Goal: Find specific page/section: Find specific page/section

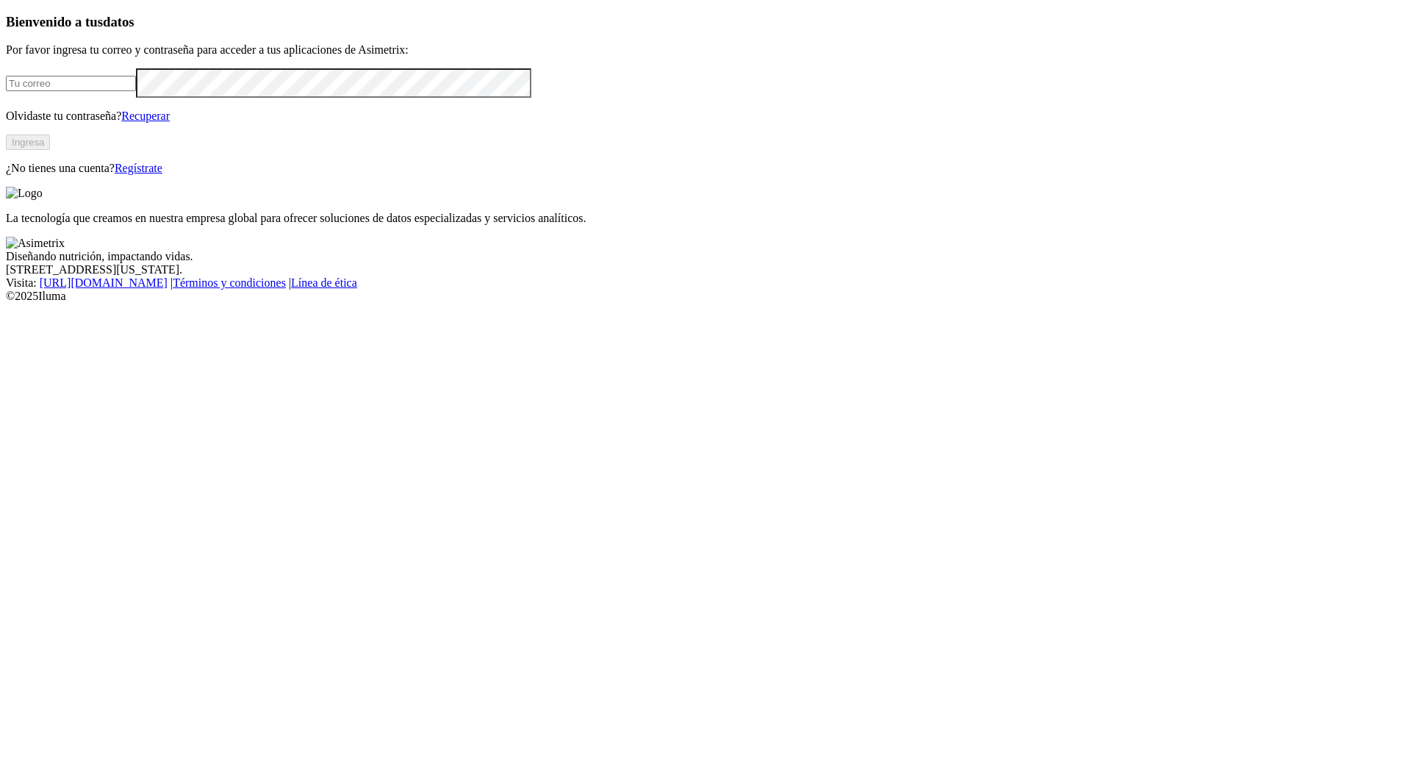
type input "[PERSON_NAME][EMAIL_ADDRESS][DOMAIN_NAME]"
click at [50, 150] on button "Ingresa" at bounding box center [28, 141] width 44 height 15
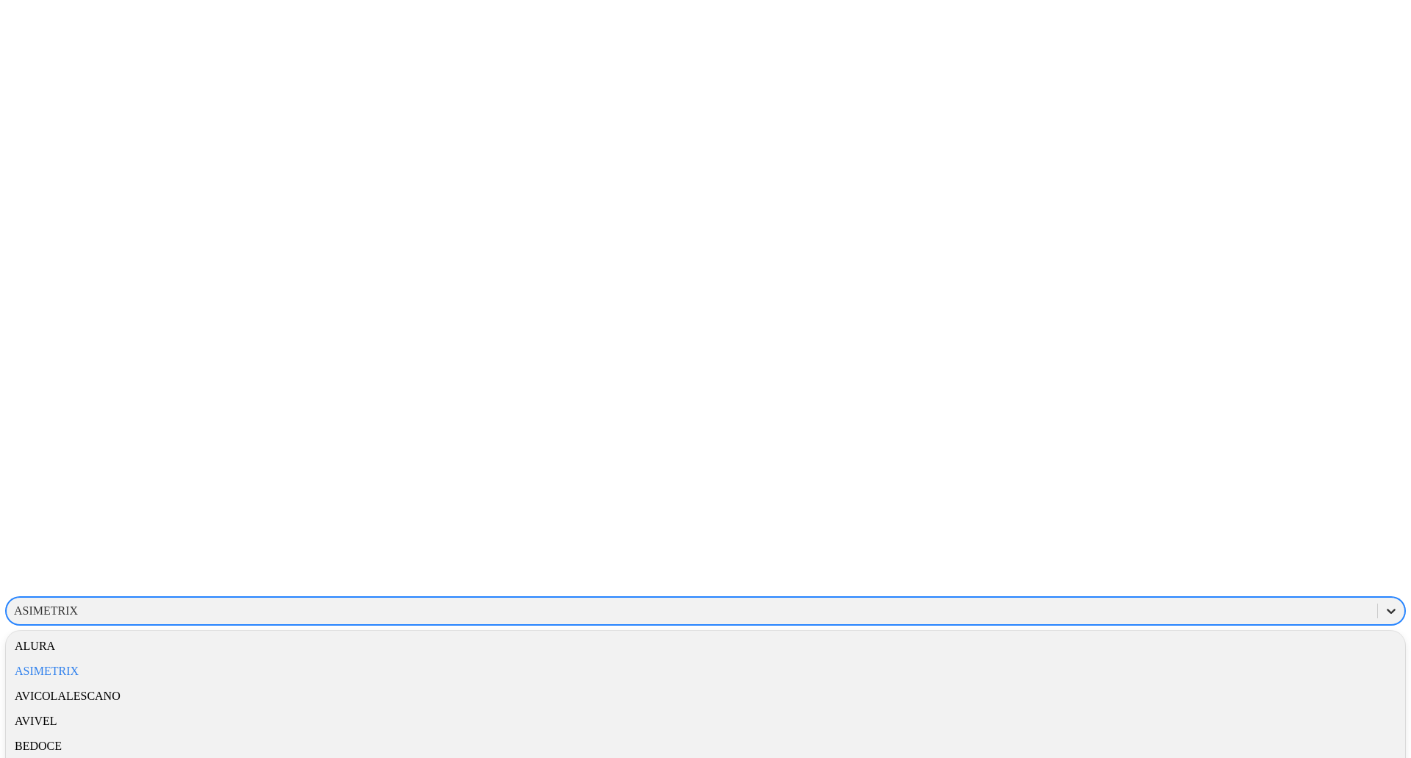
click at [1384, 603] on icon at bounding box center [1391, 610] width 15 height 15
click at [1200, 683] on div "AVICOLALESCANO" at bounding box center [705, 695] width 1399 height 25
